Goal: Information Seeking & Learning: Learn about a topic

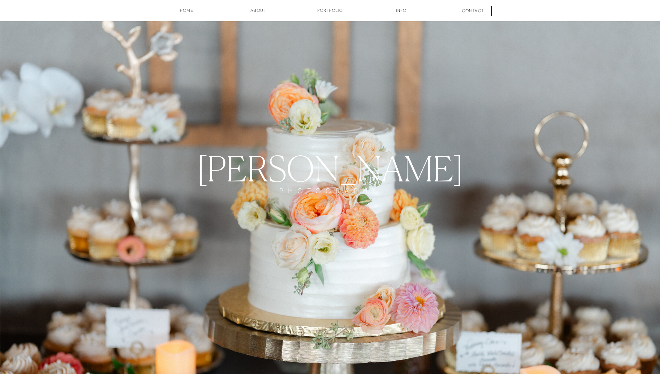
click at [322, 15] on h3 "Portfolio" at bounding box center [331, 13] width 52 height 12
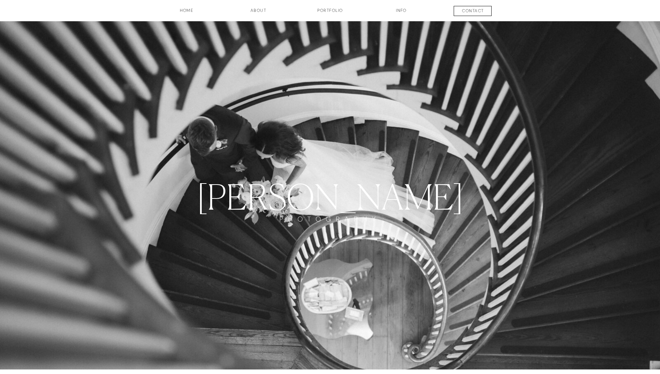
drag, startPoint x: 302, startPoint y: 137, endPoint x: 320, endPoint y: 13, distance: 125.2
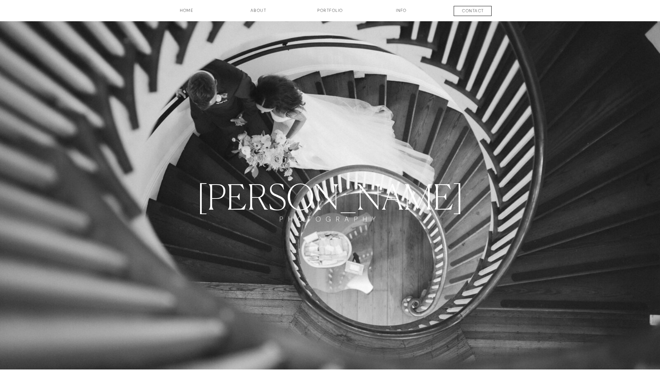
click at [396, 11] on h3 "INFO" at bounding box center [401, 13] width 35 height 12
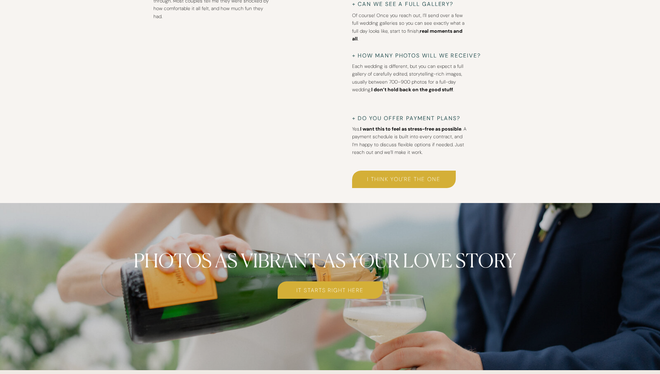
scroll to position [3028, 0]
